Goal: Check status: Check status

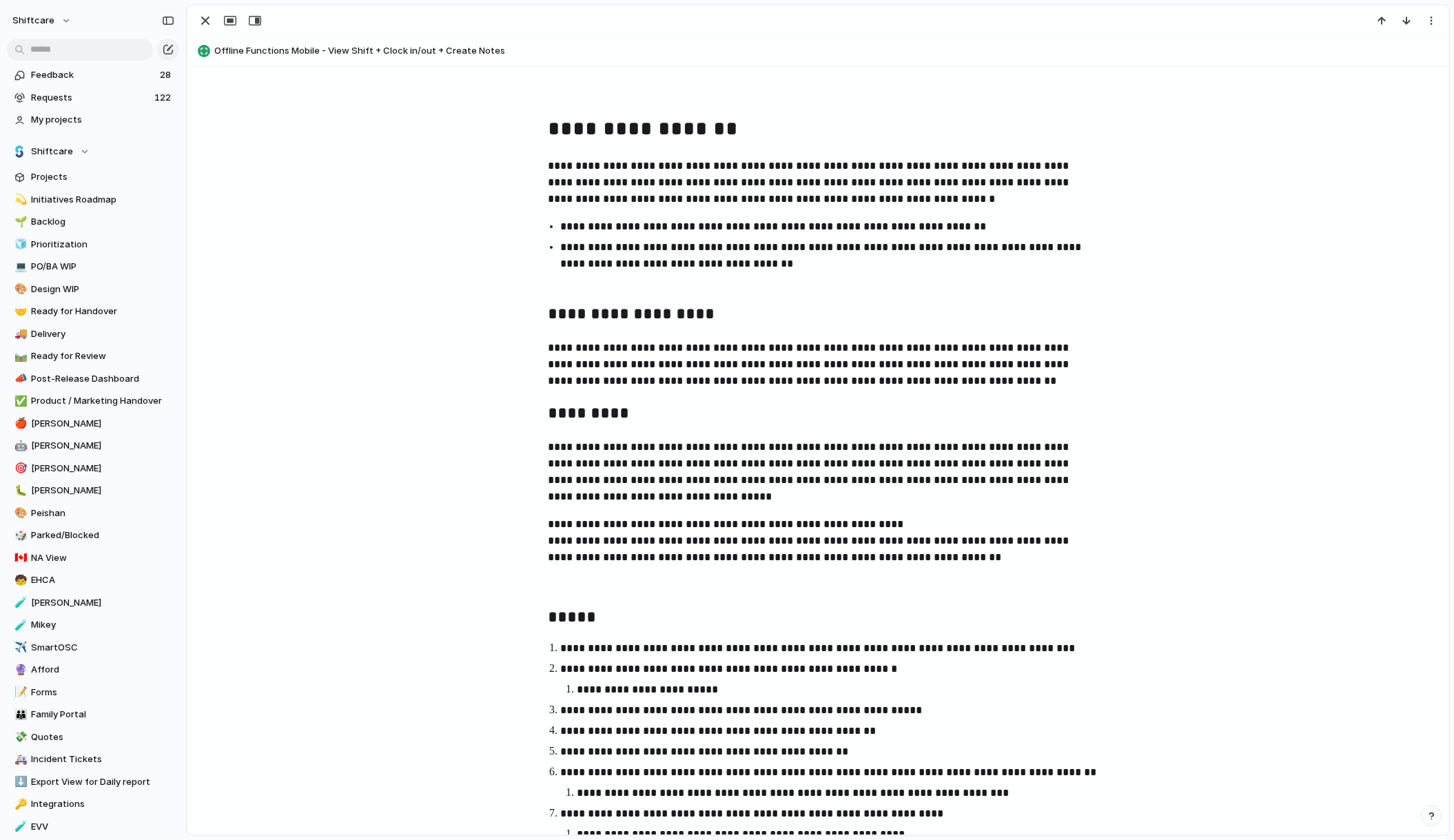
scroll to position [981, 0]
